Goal: Transaction & Acquisition: Purchase product/service

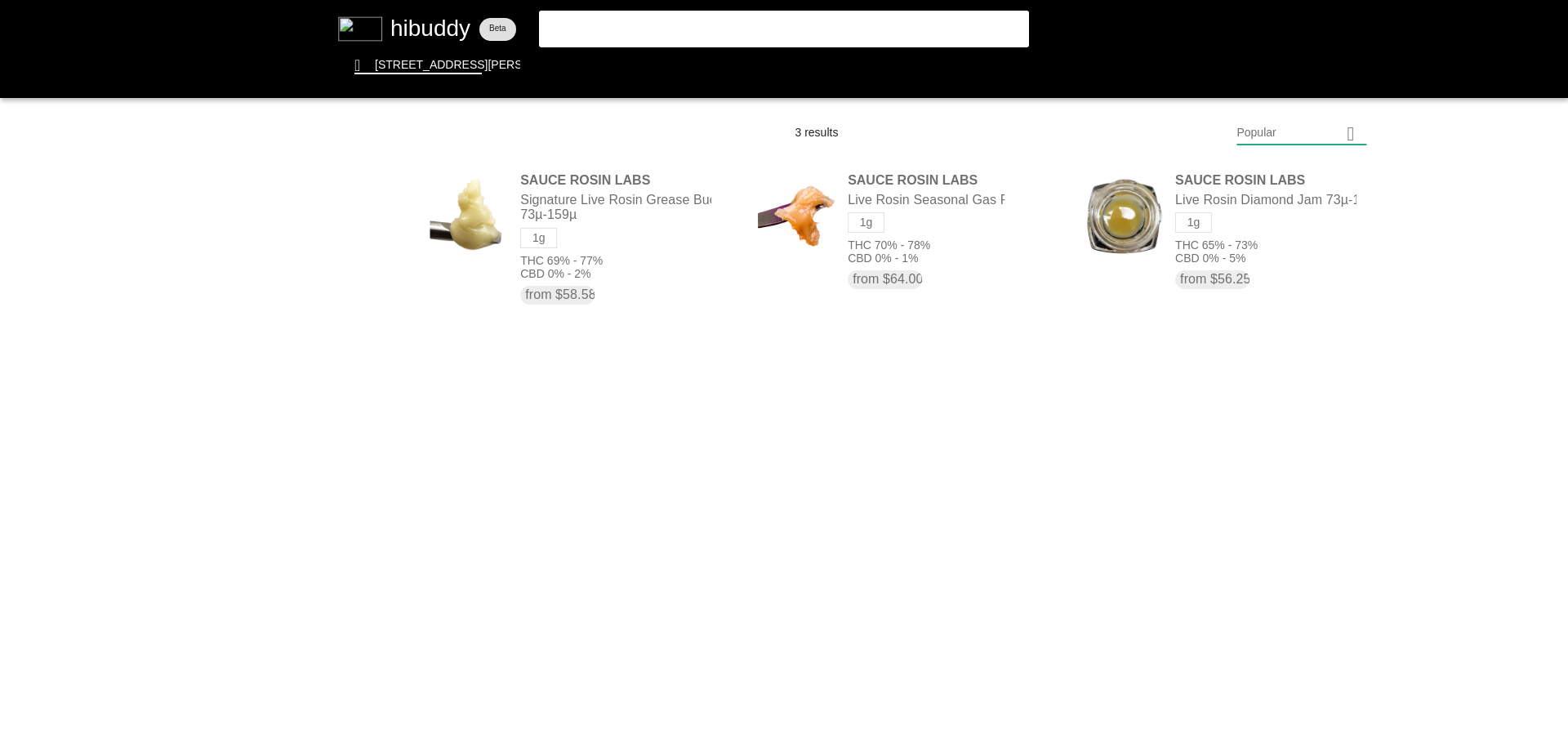
click at [658, 30] on flt-glass-pane at bounding box center [784, 372] width 1568 height 744
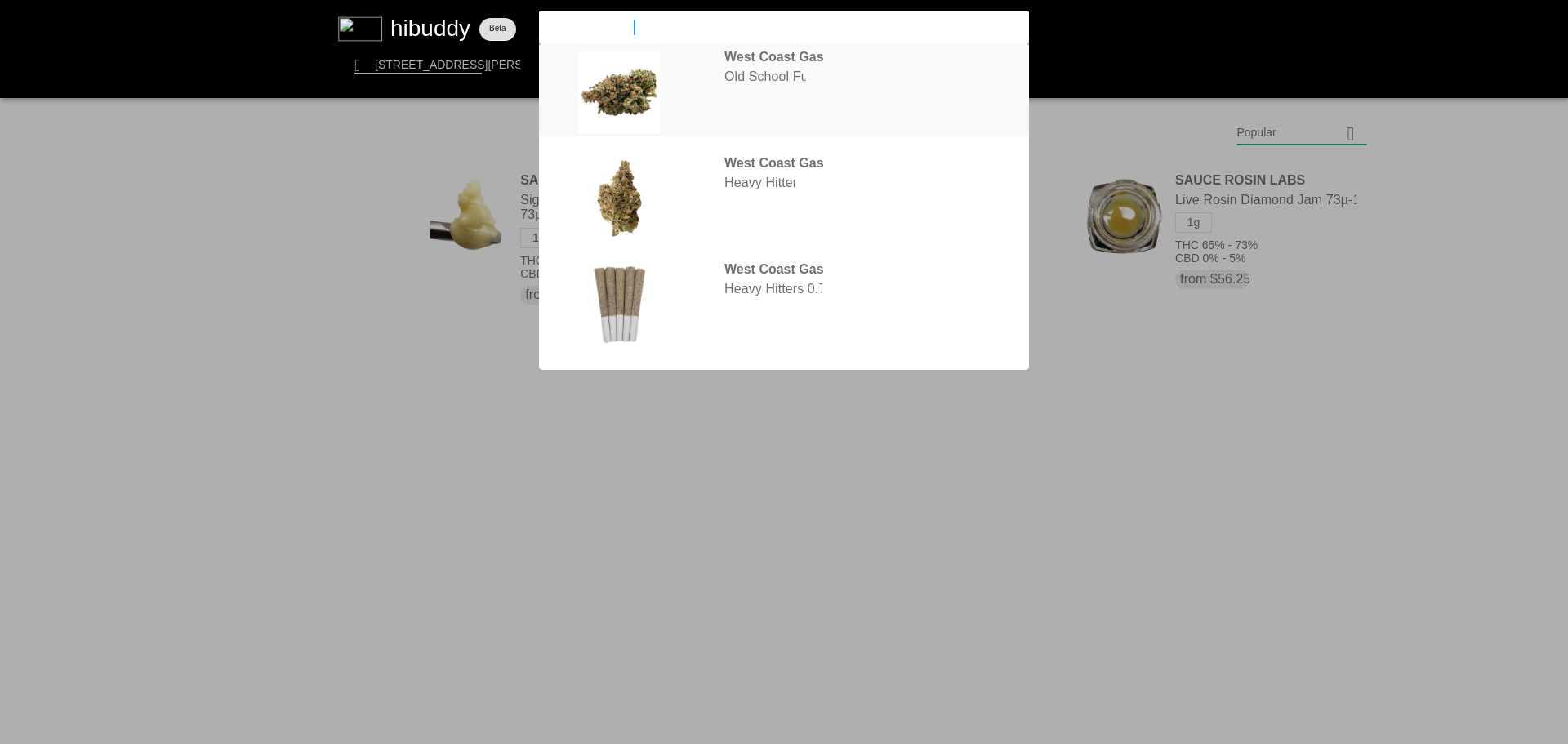
type input "west coast gas"
click at [745, 65] on flt-glass-pane at bounding box center [784, 372] width 1568 height 744
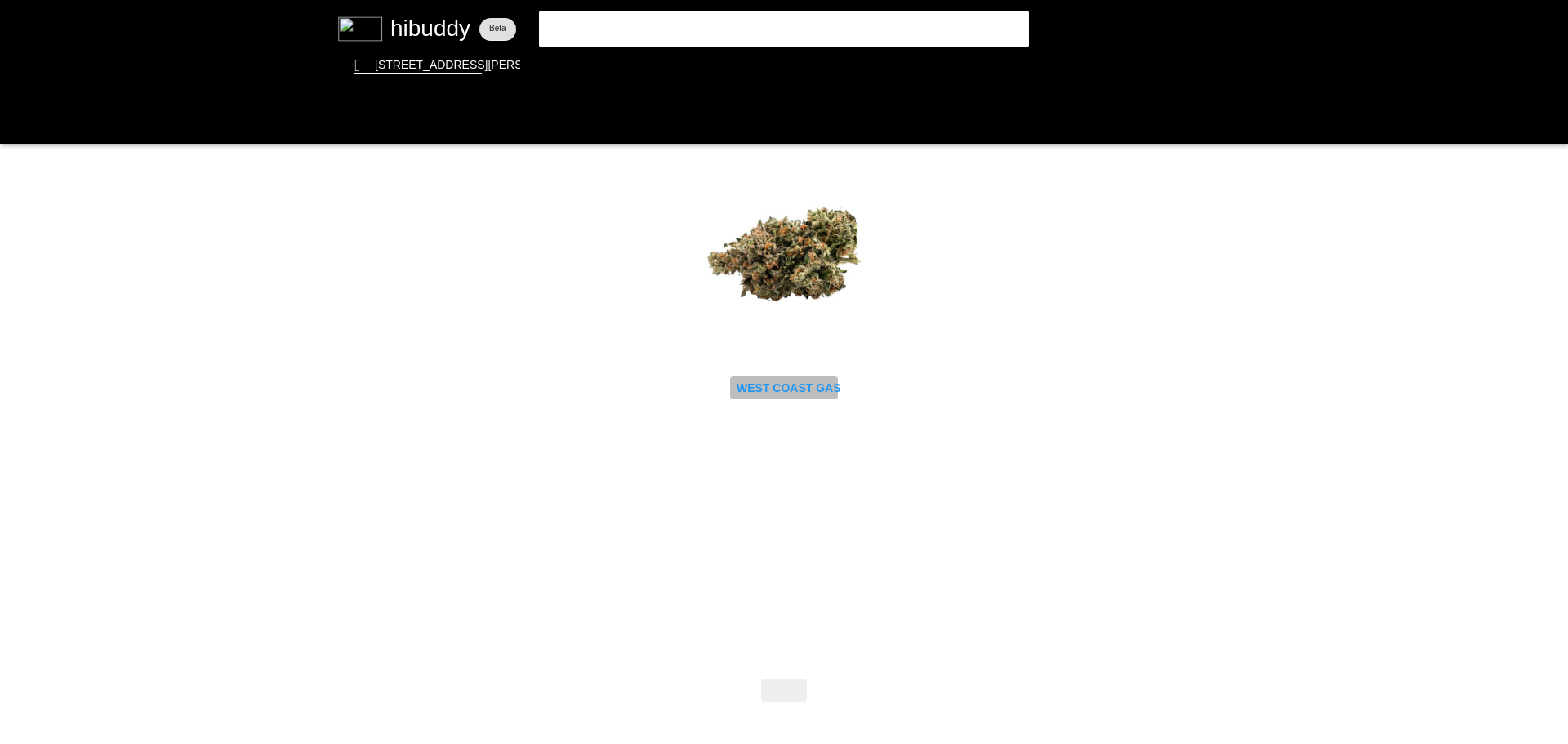
click at [801, 386] on flt-glass-pane at bounding box center [784, 372] width 1568 height 744
